Goal: Navigation & Orientation: Find specific page/section

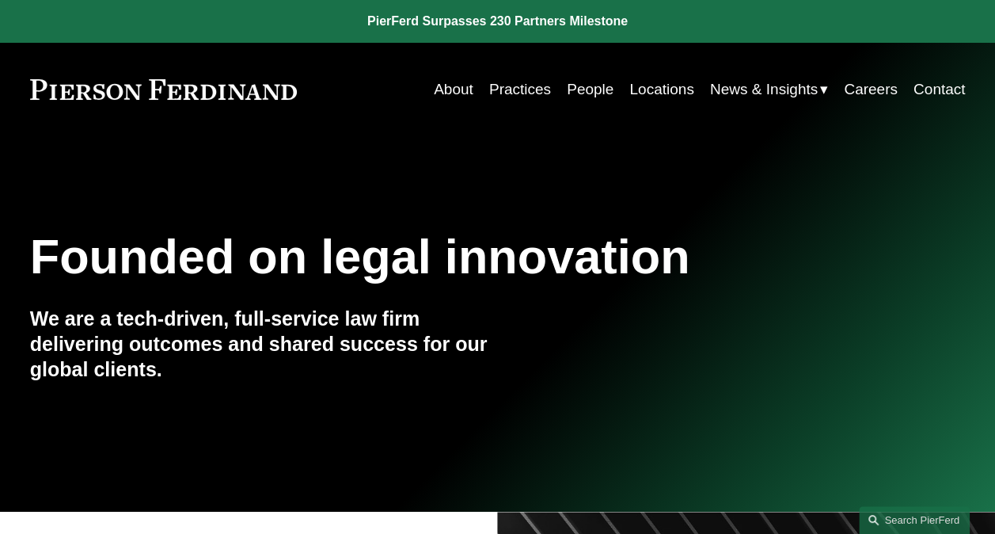
click at [511, 89] on link "Practices" at bounding box center [520, 89] width 62 height 30
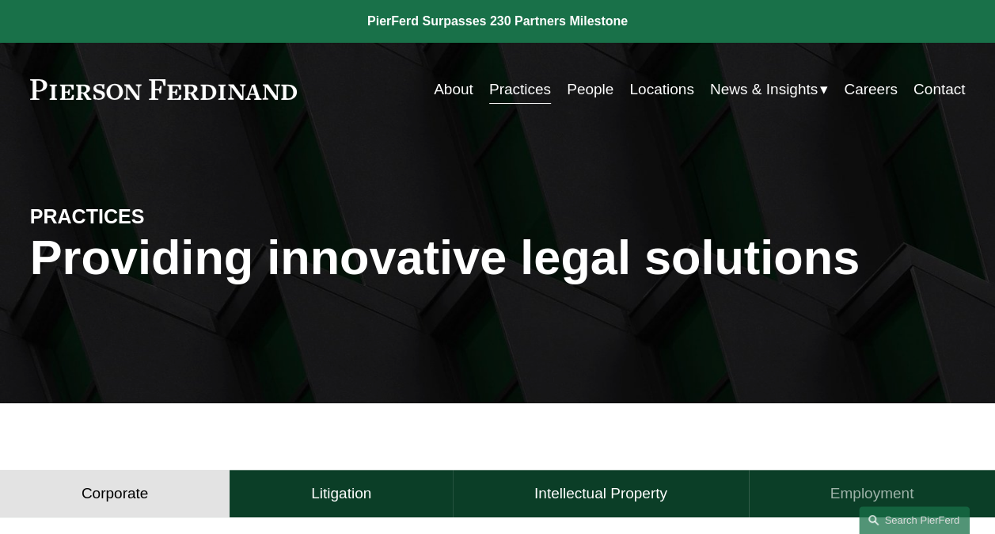
click at [994, 517] on button "Employment" at bounding box center [872, 493] width 246 height 48
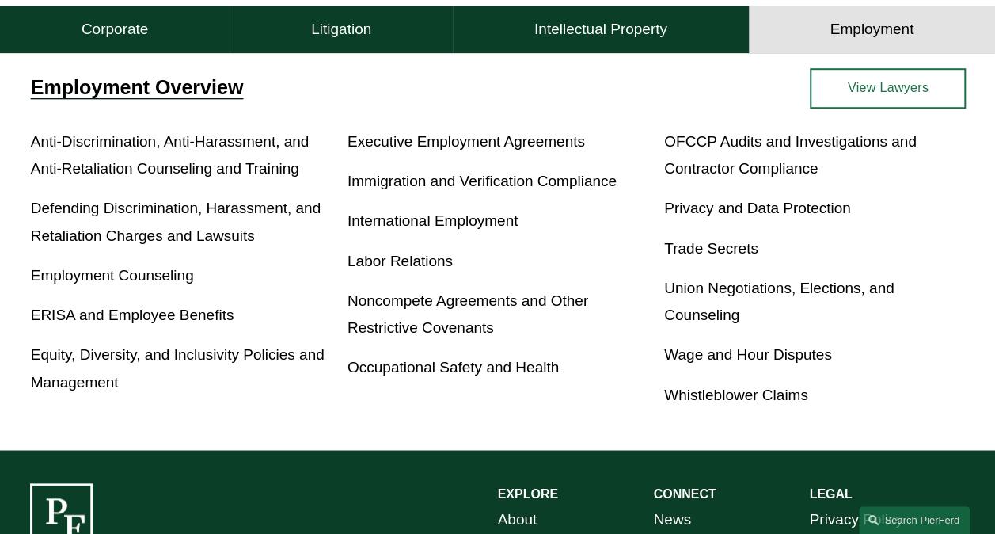
scroll to position [29, 0]
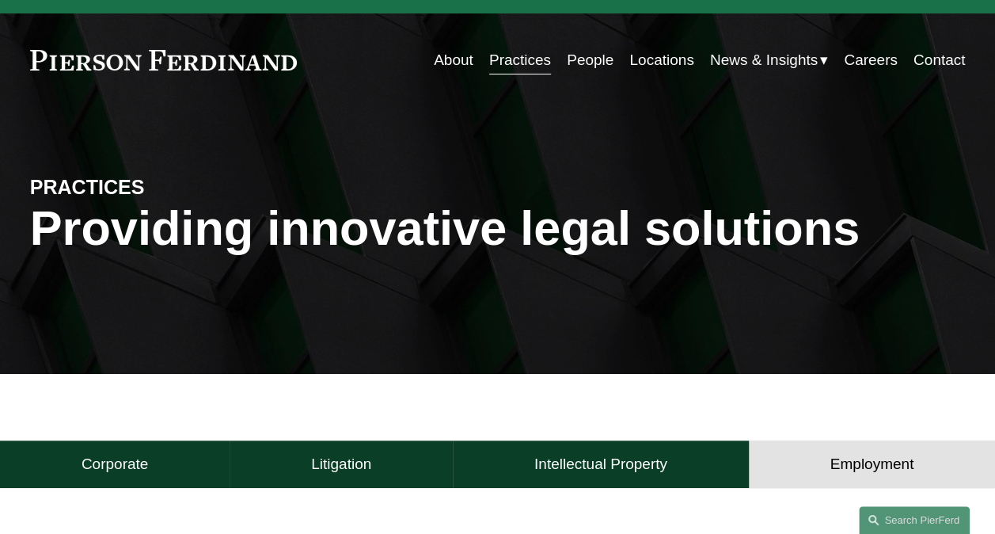
click at [641, 58] on link "Locations" at bounding box center [661, 60] width 64 height 30
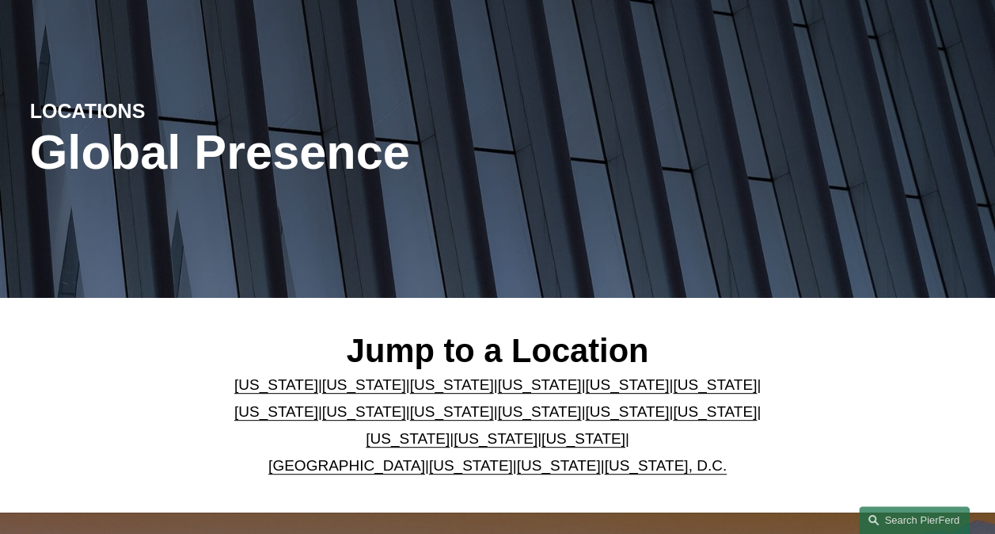
scroll to position [179, 0]
